Goal: Task Accomplishment & Management: Manage account settings

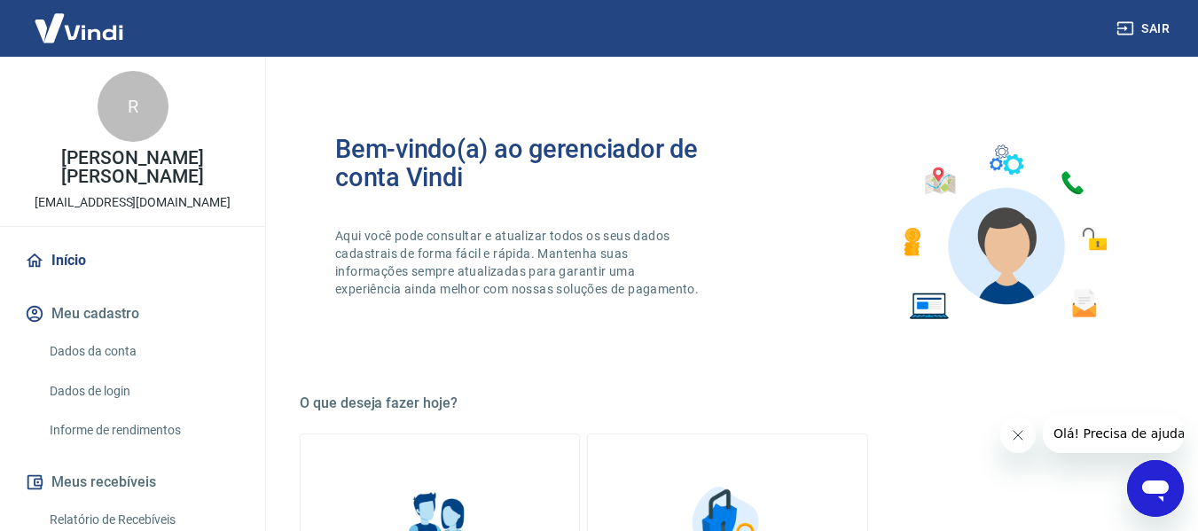
click at [1025, 435] on button "Fechar mensagem da empresa" at bounding box center [1017, 435] width 35 height 35
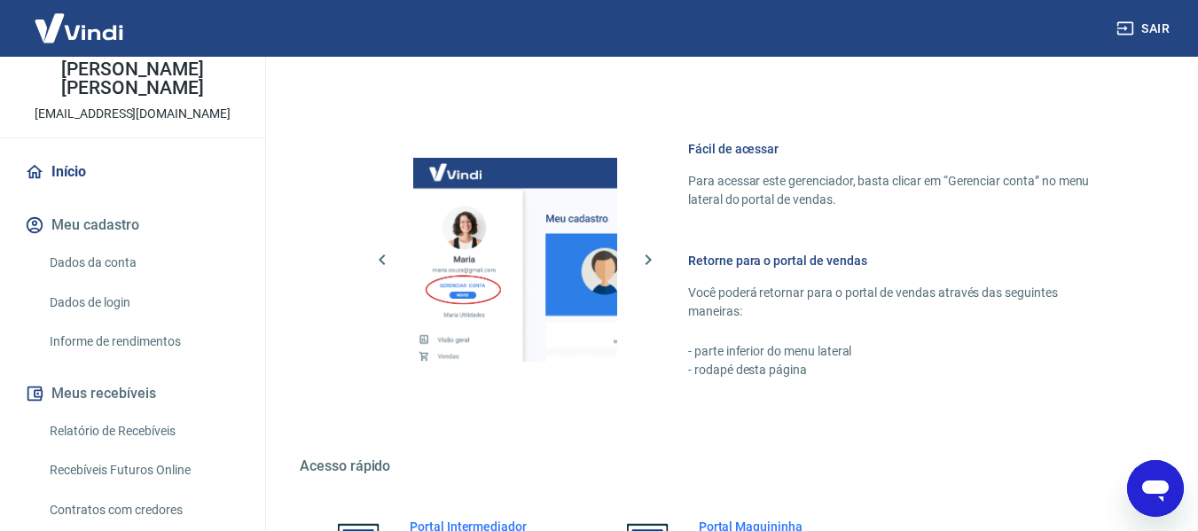
scroll to position [924, 0]
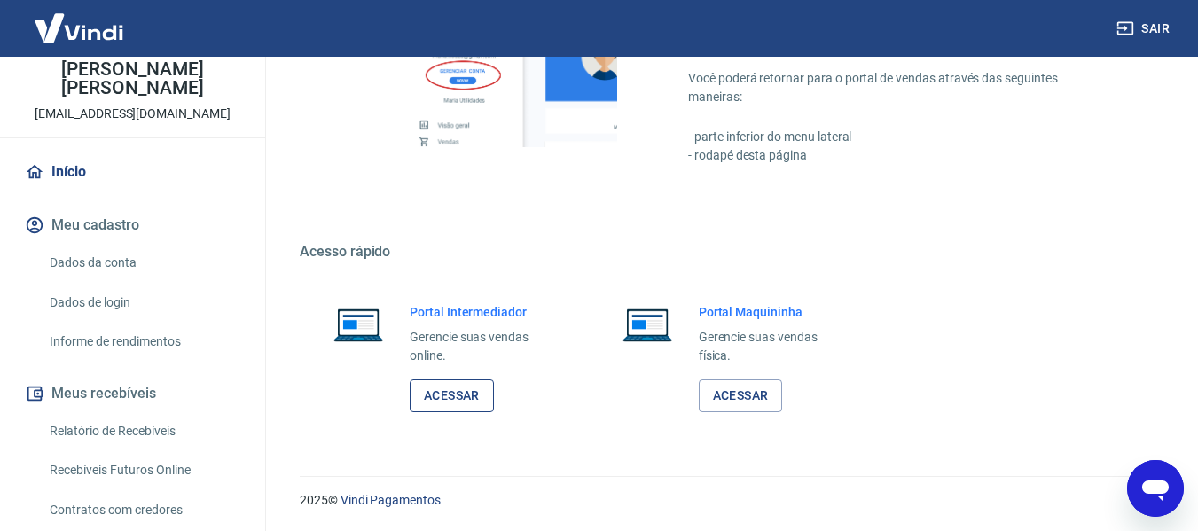
click at [438, 403] on link "Acessar" at bounding box center [452, 396] width 84 height 33
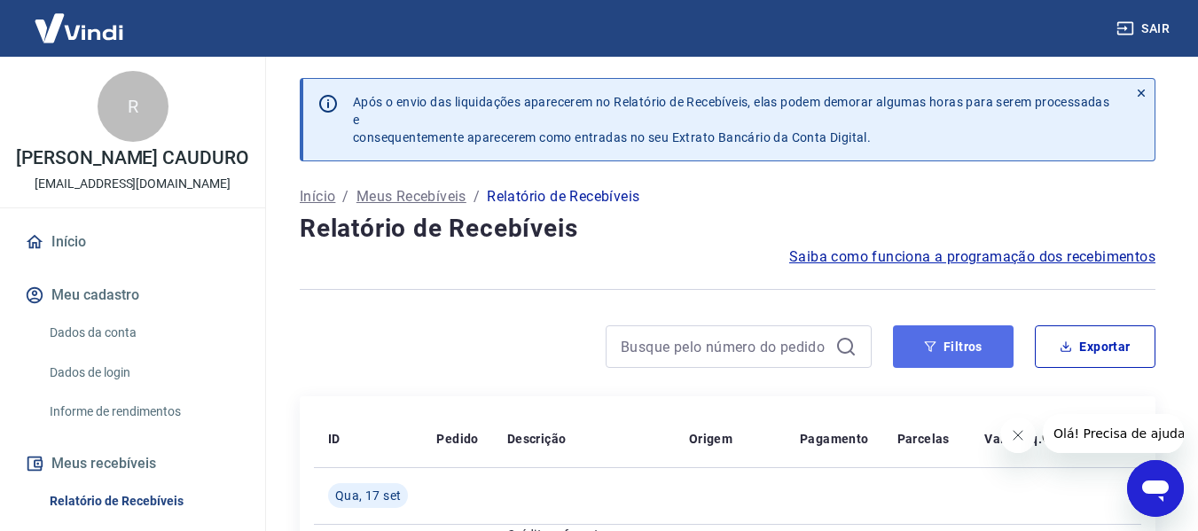
click at [948, 360] on button "Filtros" at bounding box center [953, 347] width 121 height 43
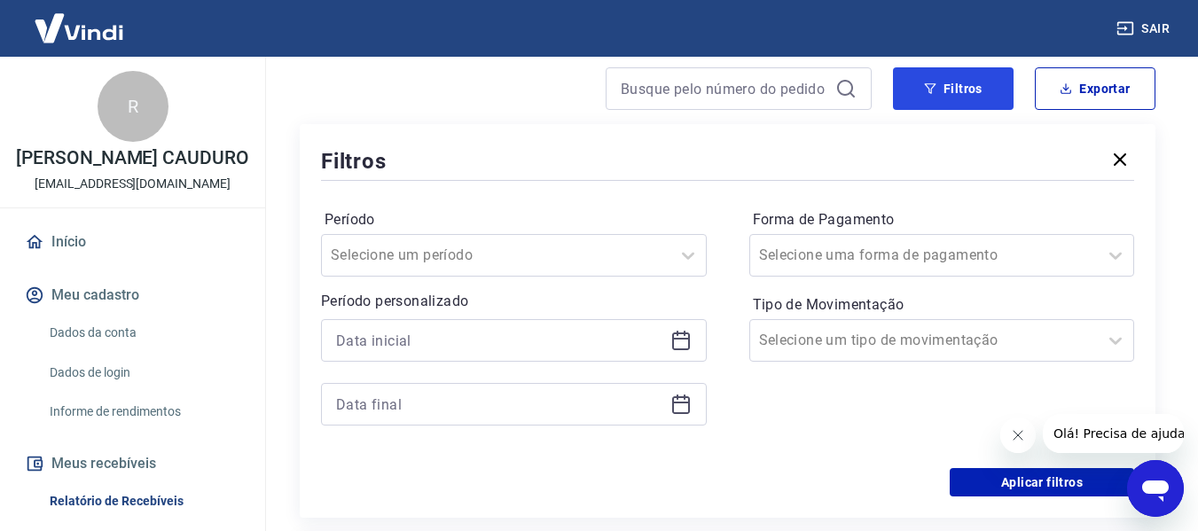
scroll to position [266, 0]
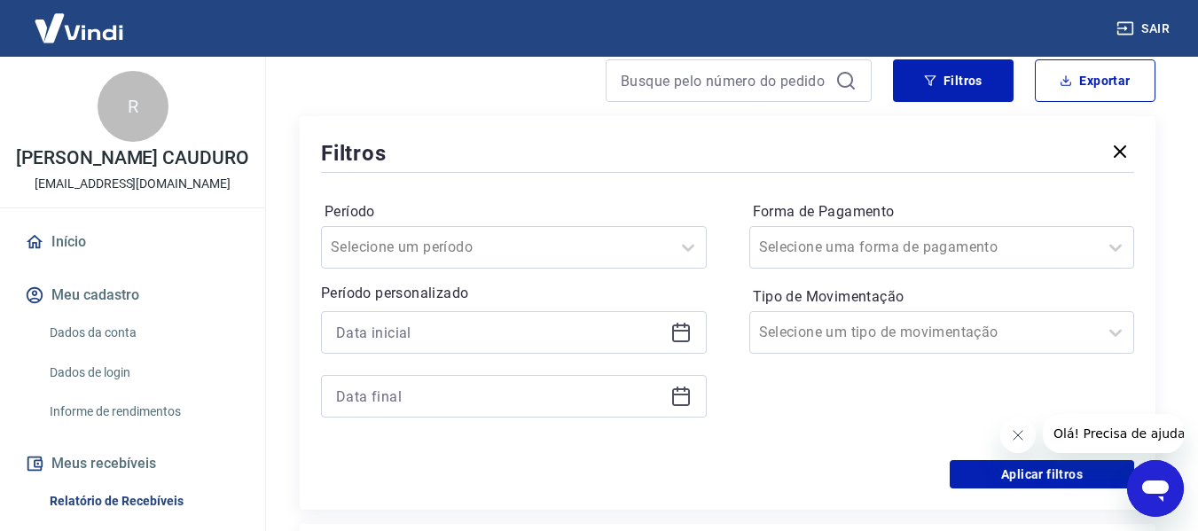
click at [679, 337] on icon at bounding box center [681, 332] width 21 height 21
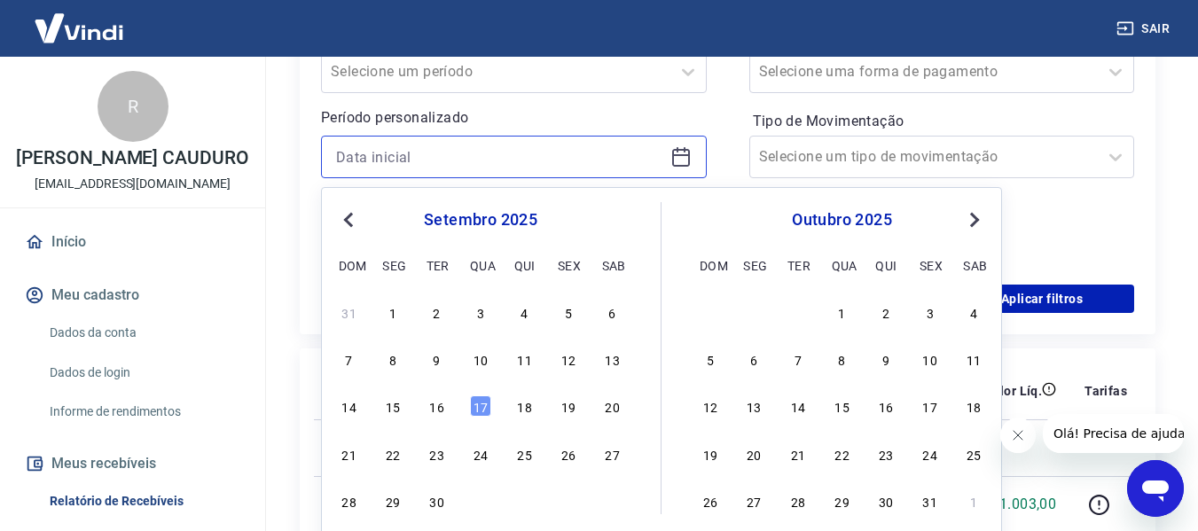
scroll to position [444, 0]
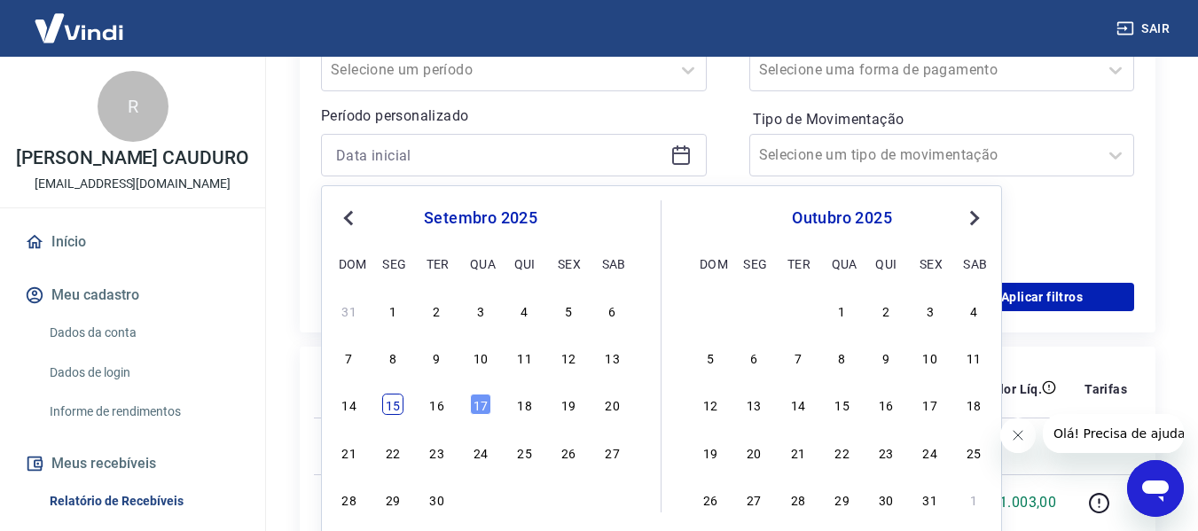
click at [393, 408] on div "15" at bounding box center [392, 404] width 21 height 21
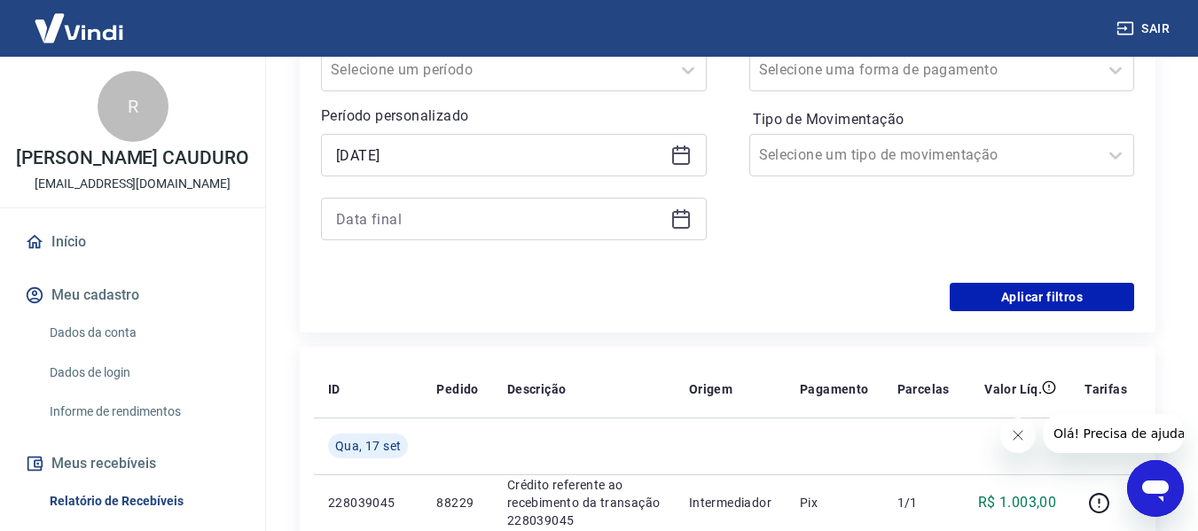
type input "[DATE]"
click at [684, 220] on icon at bounding box center [681, 218] width 21 height 21
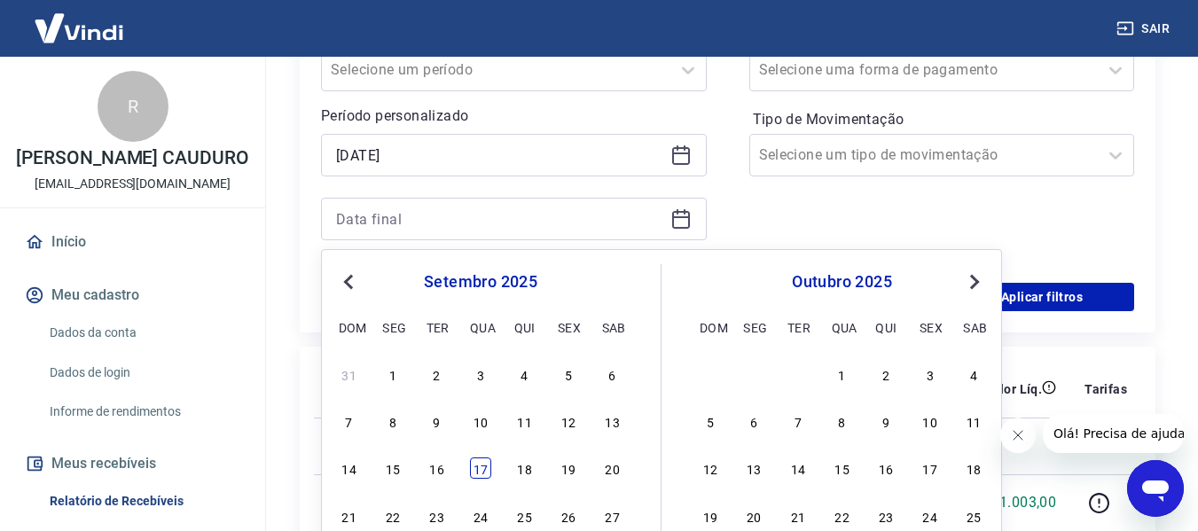
click at [485, 470] on div "17" at bounding box center [480, 468] width 21 height 21
type input "[DATE]"
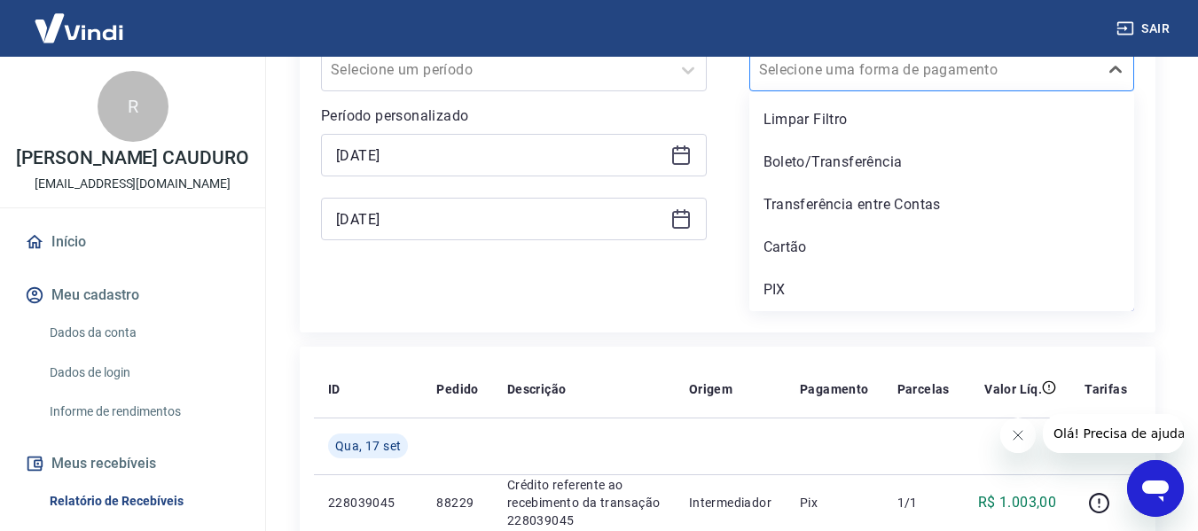
click at [986, 82] on div "Selecione uma forma de pagamento" at bounding box center [924, 70] width 349 height 32
click at [829, 285] on div "PIX" at bounding box center [943, 289] width 386 height 35
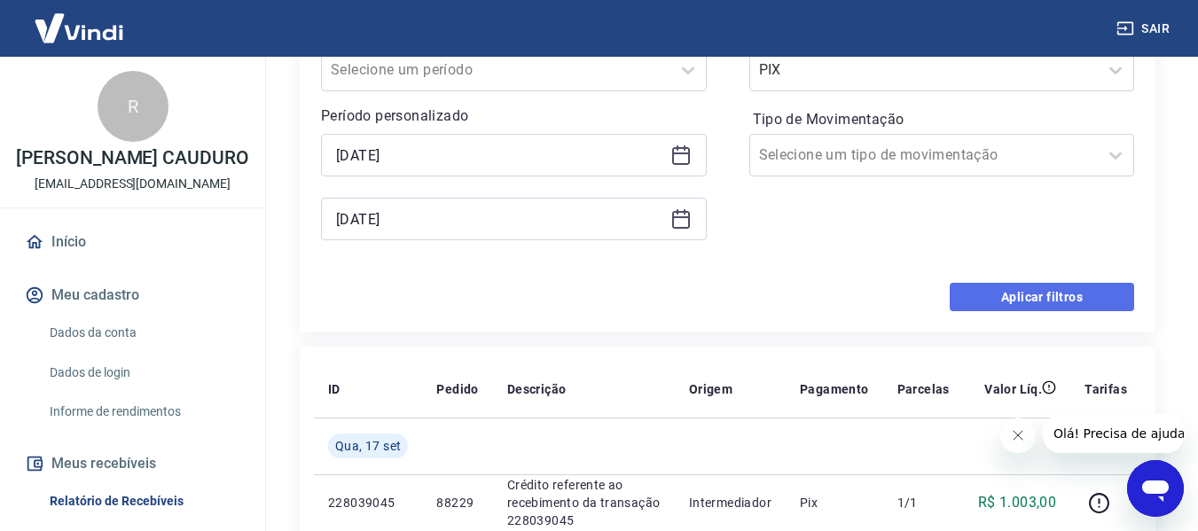
click at [1064, 303] on button "Aplicar filtros" at bounding box center [1042, 297] width 185 height 28
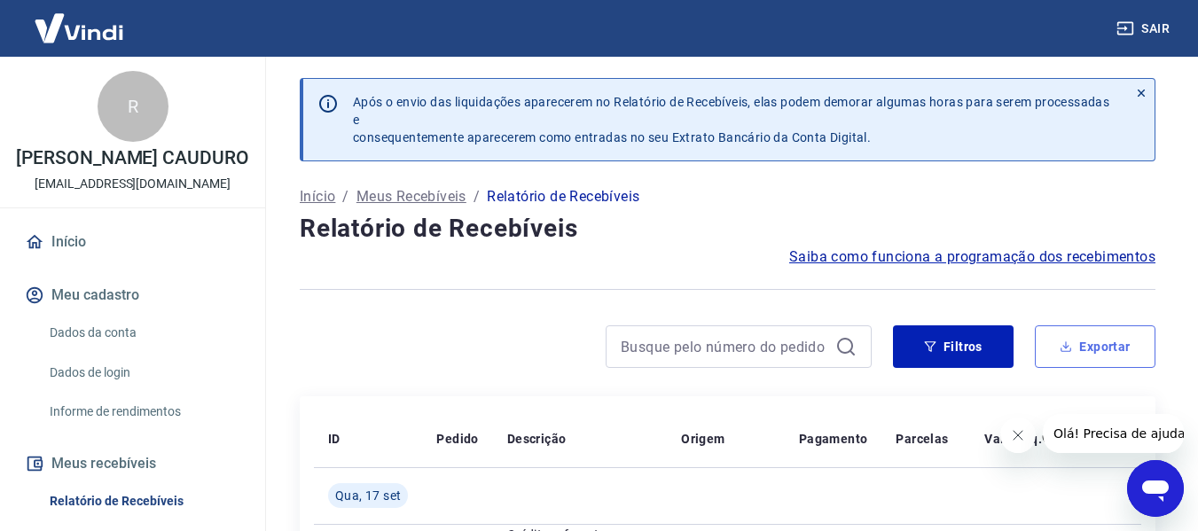
click at [1091, 345] on button "Exportar" at bounding box center [1095, 347] width 121 height 43
type input "[DATE]"
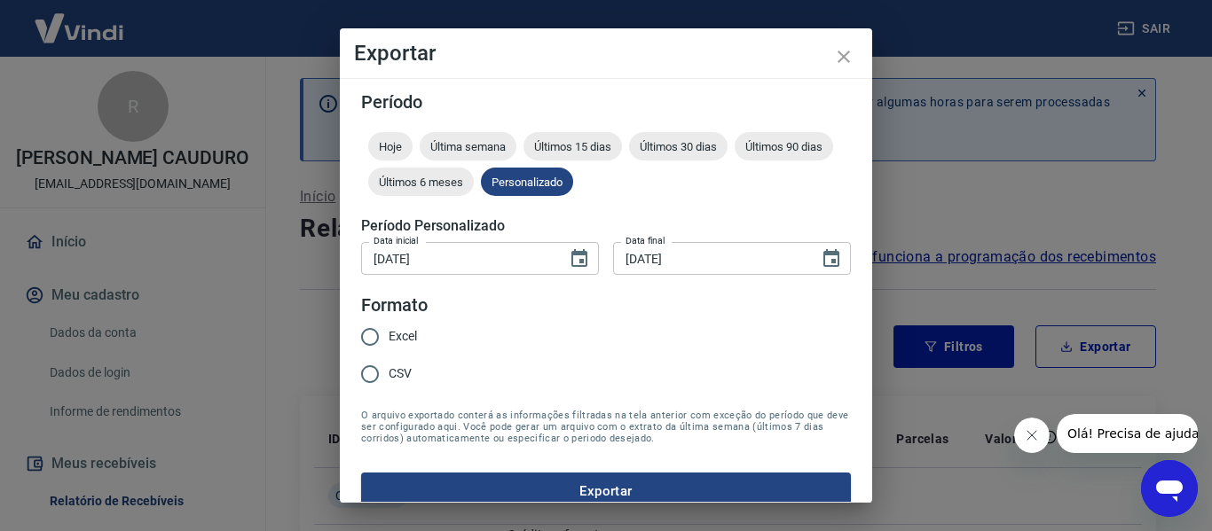
click at [390, 335] on span "Excel" at bounding box center [403, 336] width 28 height 19
click at [389, 335] on input "Excel" at bounding box center [369, 336] width 37 height 37
radio input "true"
click at [640, 489] on button "Exportar" at bounding box center [606, 491] width 490 height 37
